Goal: Information Seeking & Learning: Learn about a topic

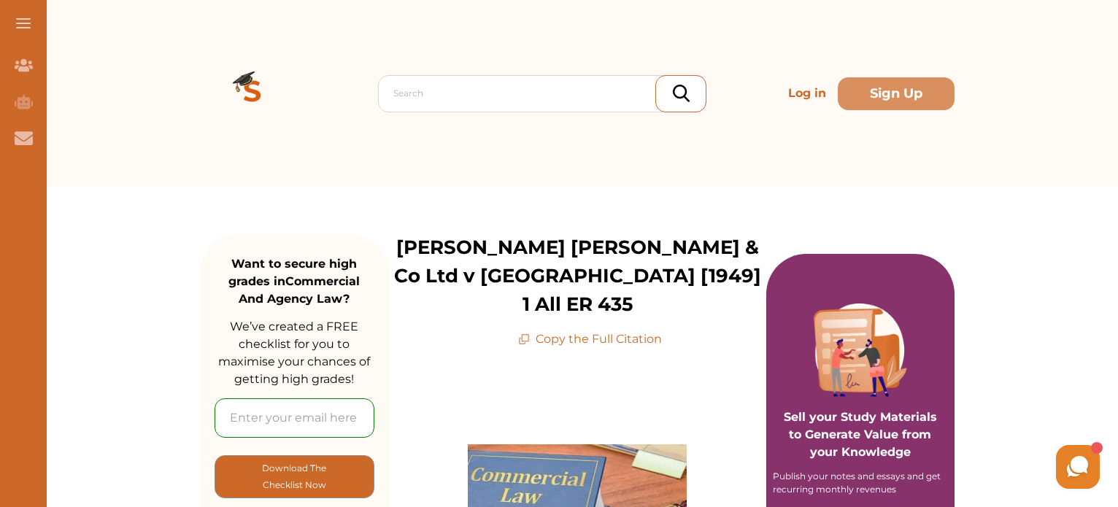
click at [592, 331] on p "Copy the Full Citation" at bounding box center [590, 340] width 144 height 18
click at [618, 331] on p "Copy the Full Citation" at bounding box center [590, 340] width 144 height 18
click at [646, 331] on p "Copy the Full Citation" at bounding box center [590, 340] width 144 height 18
click at [551, 331] on p "Copy the Full Citation" at bounding box center [590, 340] width 144 height 18
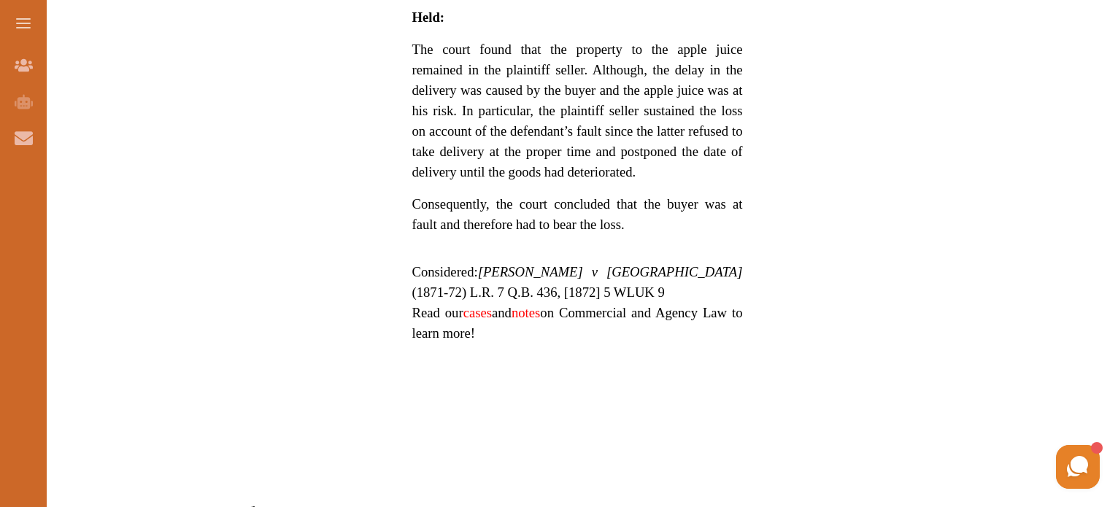
scroll to position [1078, 0]
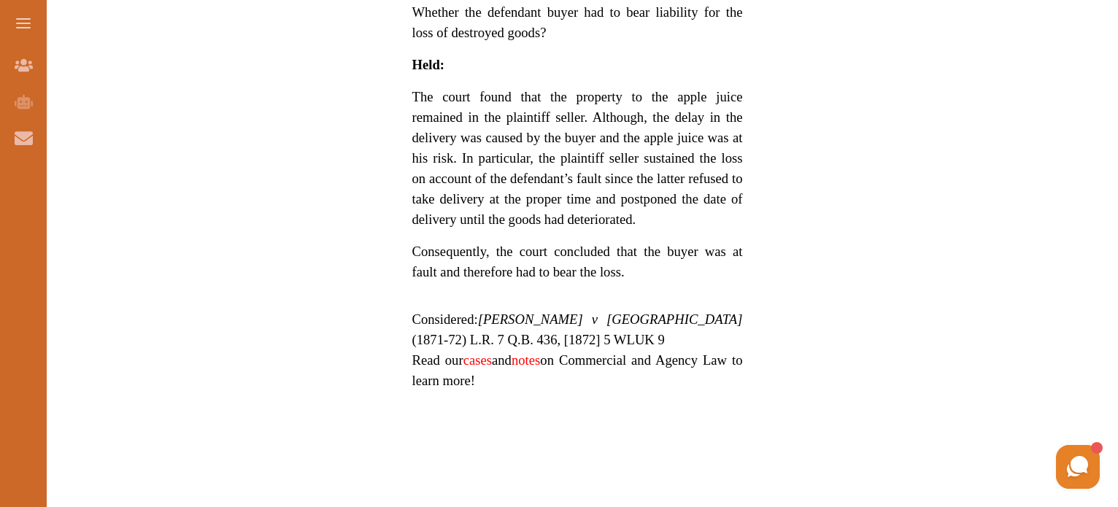
drag, startPoint x: 489, startPoint y: 269, endPoint x: 515, endPoint y: 283, distance: 30.1
click at [515, 312] on span "Considered: Martineau v Kitching (1871-72) L.R. 7 Q.B. 436, [1872] 5 WLUK 9" at bounding box center [577, 330] width 331 height 36
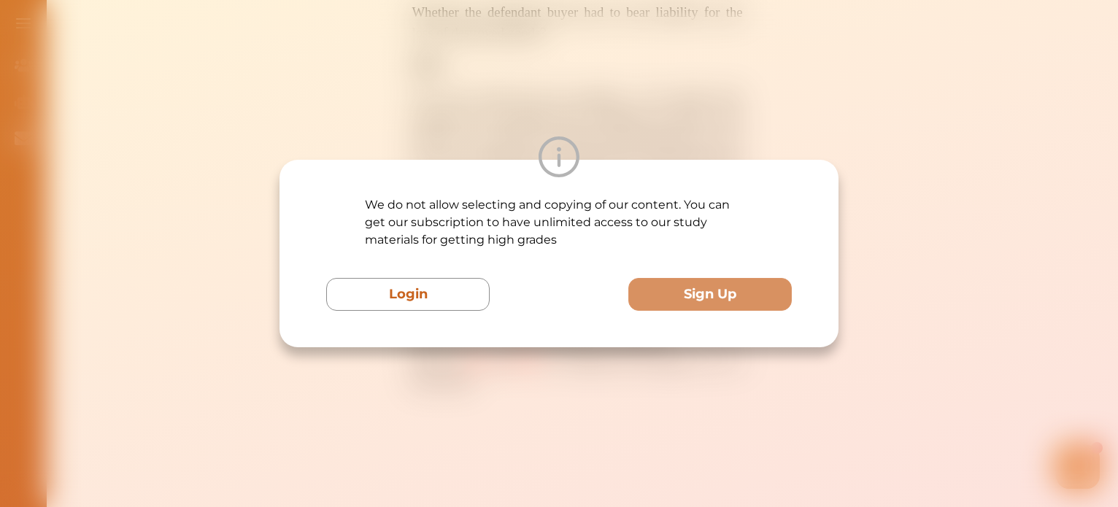
click at [502, 342] on div "We do not allow selecting and copying of our content. You can get our subscript…" at bounding box center [559, 254] width 559 height 188
click at [435, 369] on div "We do not allow selecting and copying of our content. You can get our subscript…" at bounding box center [559, 253] width 1118 height 507
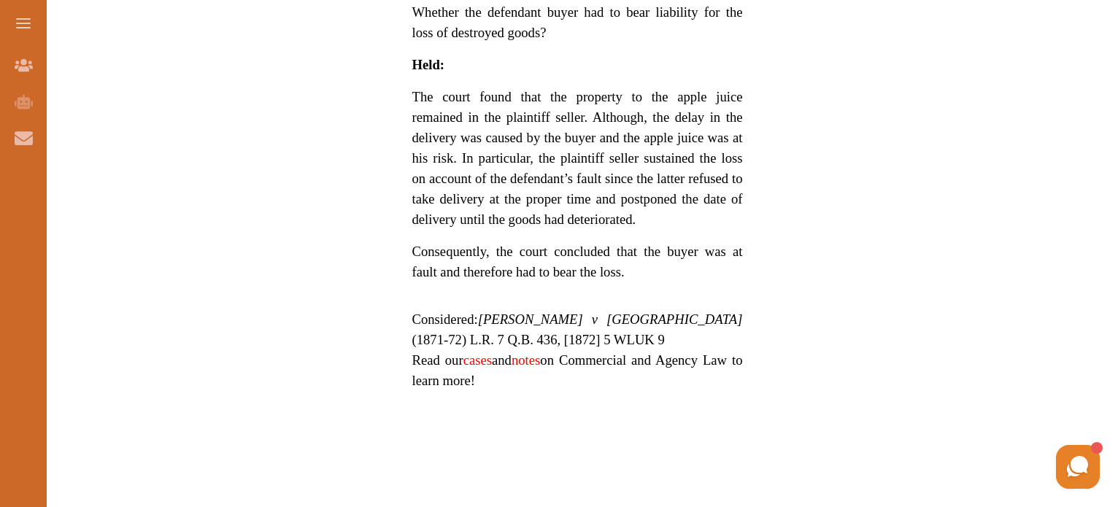
click at [487, 353] on link "cases" at bounding box center [477, 360] width 28 height 15
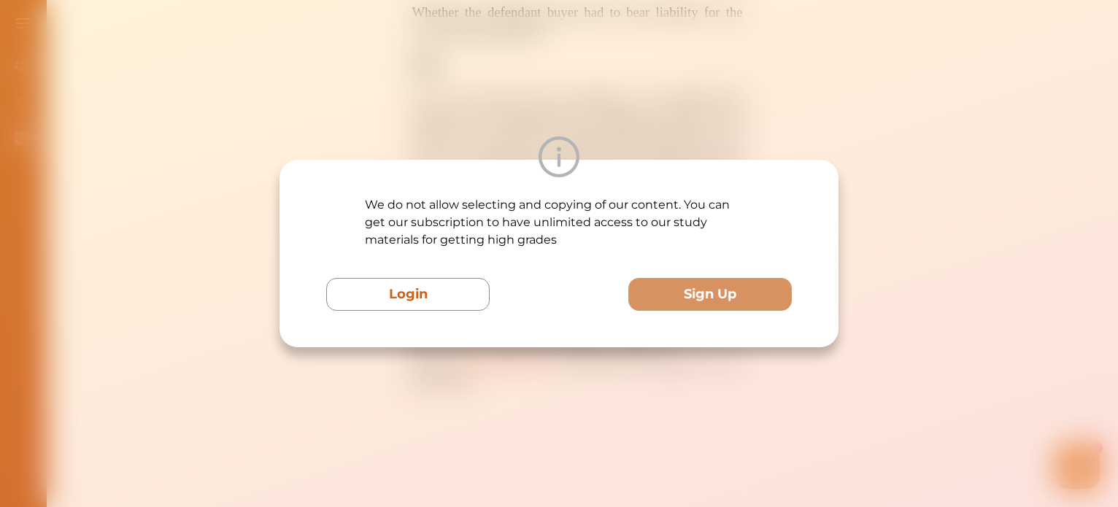
click at [552, 374] on div "We do not allow selecting and copying of our content. You can get our subscript…" at bounding box center [559, 253] width 1118 height 507
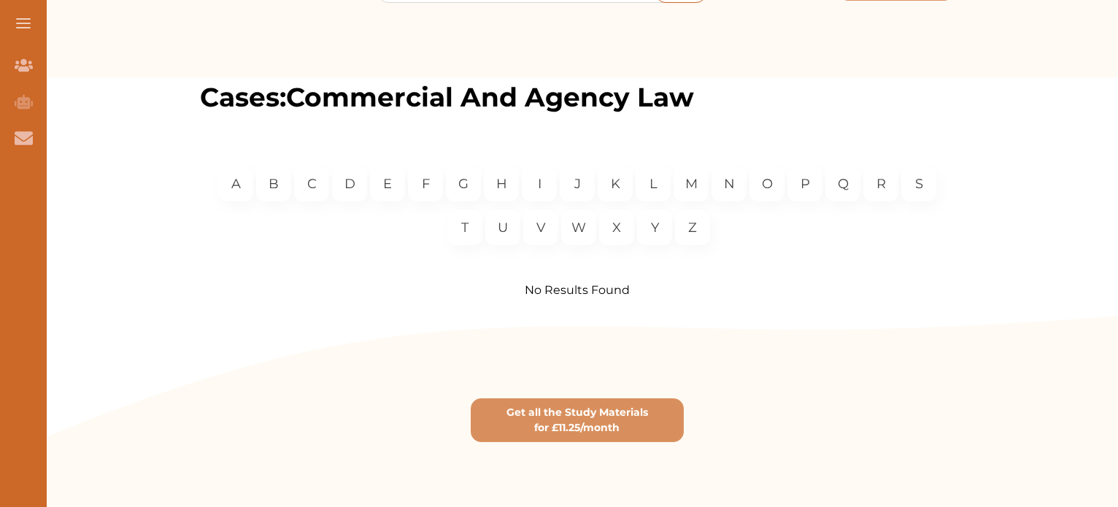
scroll to position [114, 0]
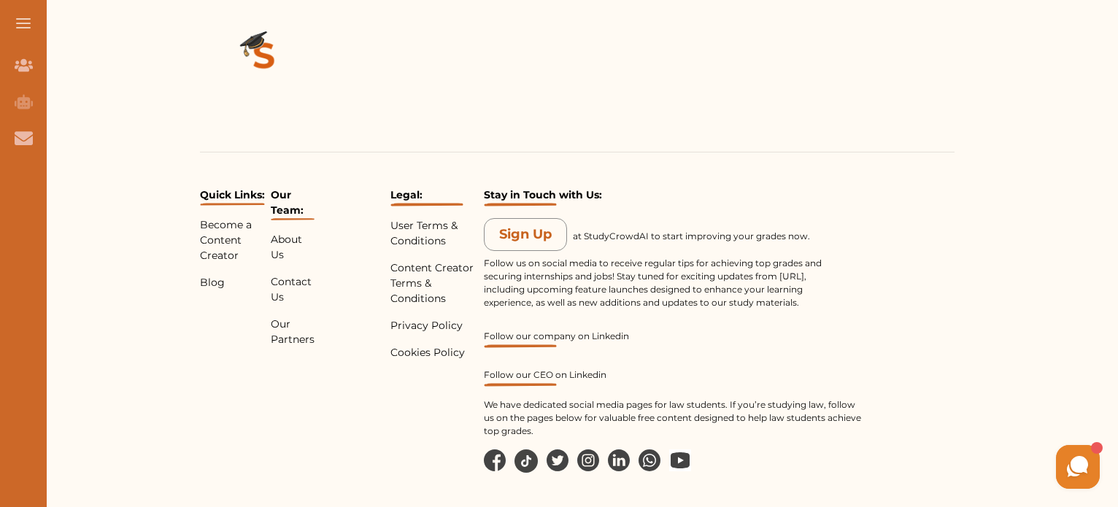
scroll to position [1914, 0]
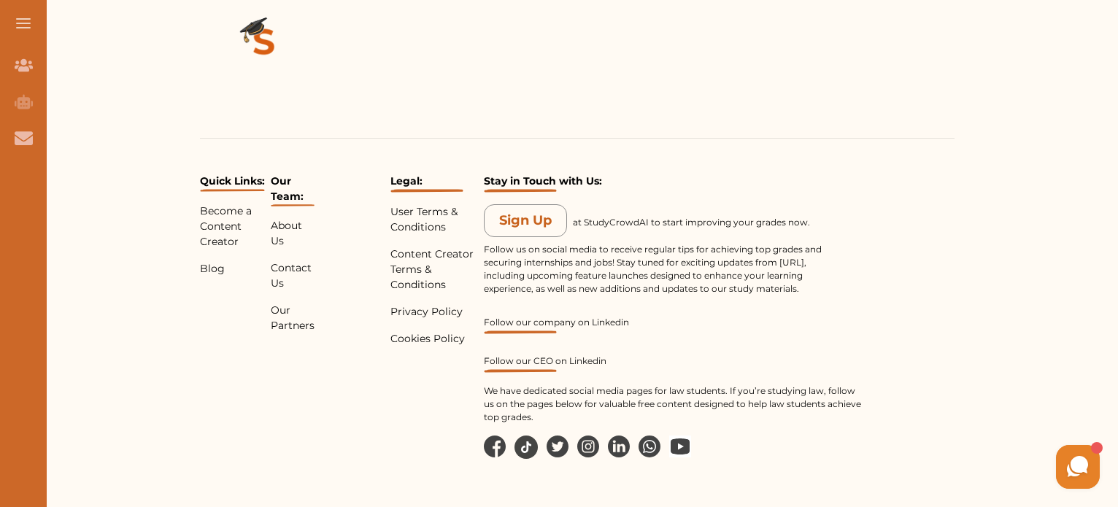
drag, startPoint x: 1120, startPoint y: 178, endPoint x: 326, endPoint y: 21, distance: 810.1
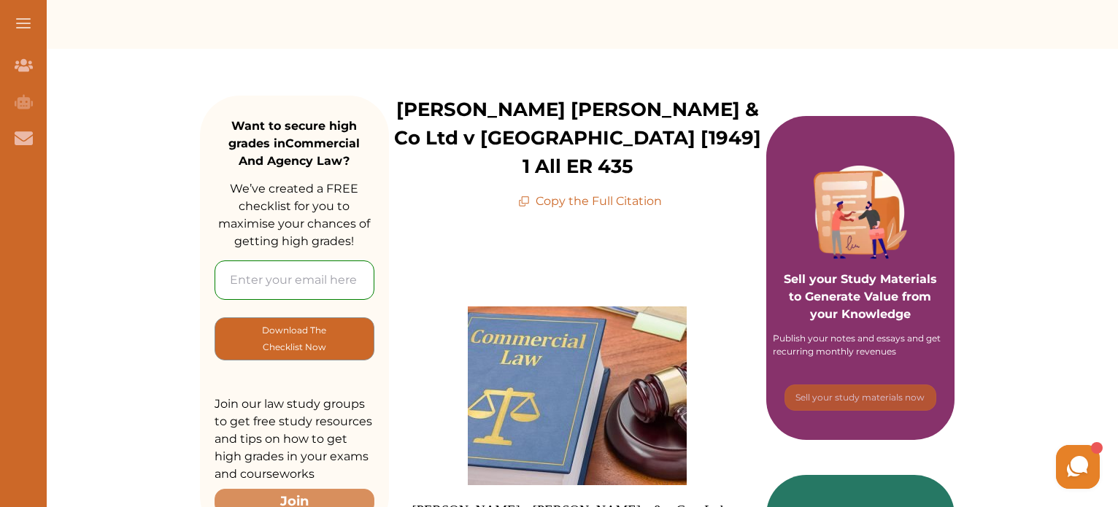
scroll to position [219, 0]
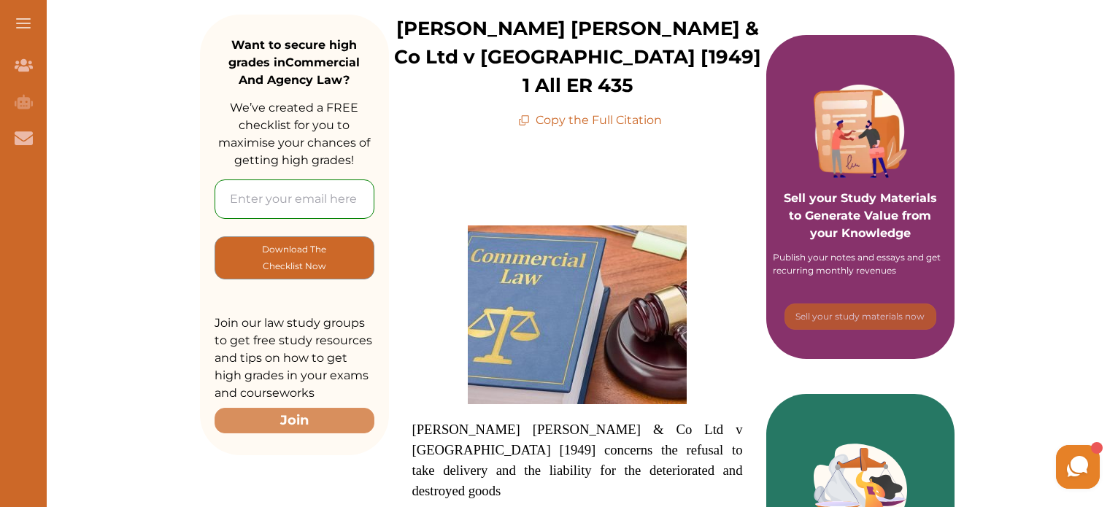
drag, startPoint x: 412, startPoint y: 398, endPoint x: 533, endPoint y: 398, distance: 121.2
click at [533, 422] on span "[PERSON_NAME] [PERSON_NAME] & Co Ltd v [GEOGRAPHIC_DATA] [1949] concerns the re…" at bounding box center [577, 460] width 331 height 77
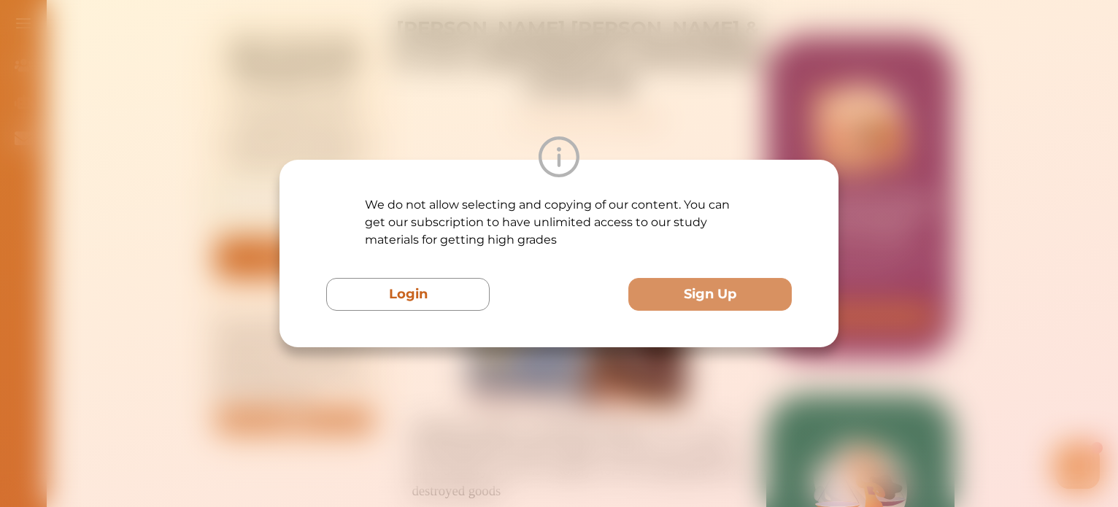
drag, startPoint x: 394, startPoint y: 397, endPoint x: 446, endPoint y: 317, distance: 95.6
click at [395, 396] on div "We do not allow selecting and copying of our content. You can get our subscript…" at bounding box center [559, 253] width 1118 height 507
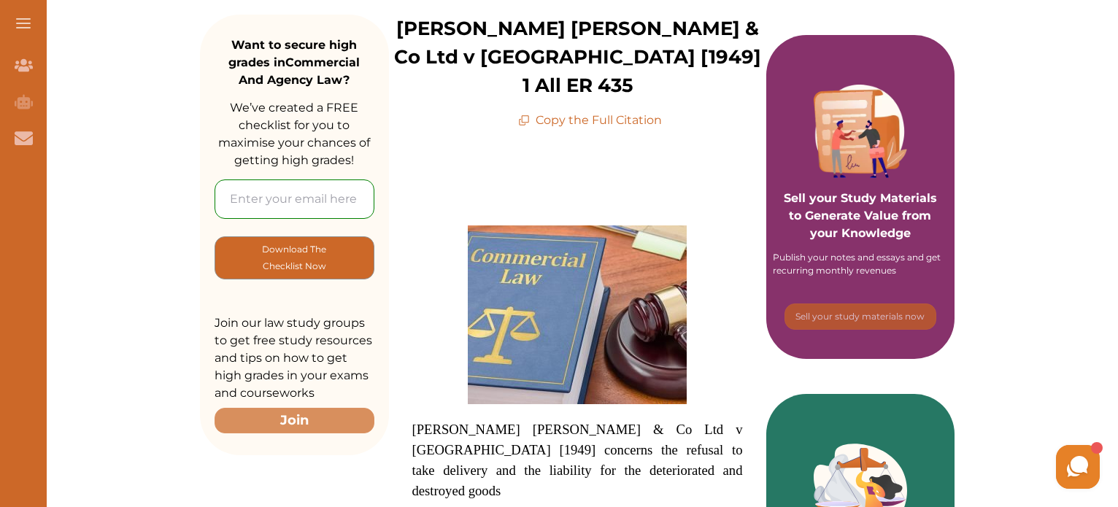
click at [588, 112] on p "Copy the Full Citation" at bounding box center [590, 121] width 144 height 18
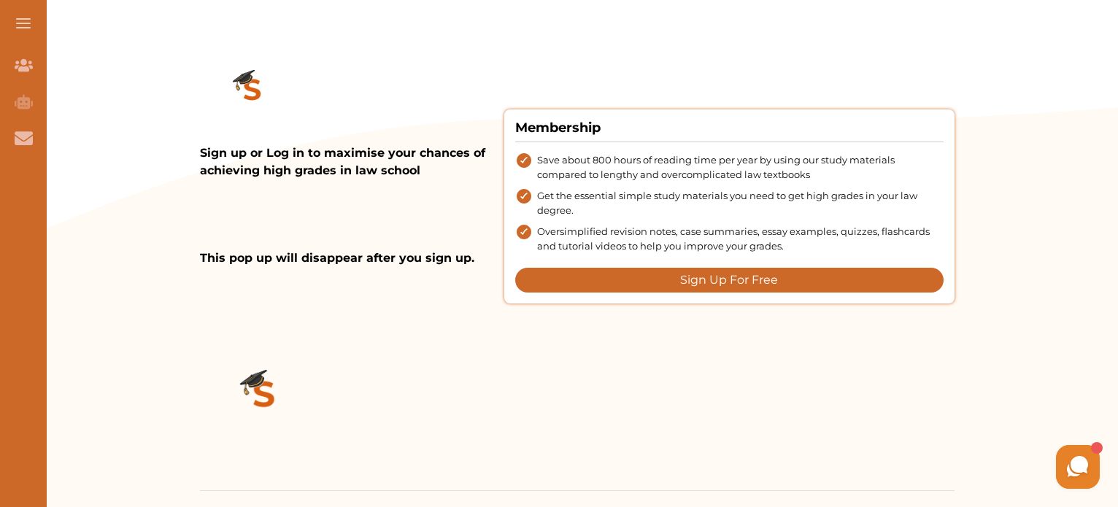
scroll to position [1752, 0]
